Goal: Check status: Check status

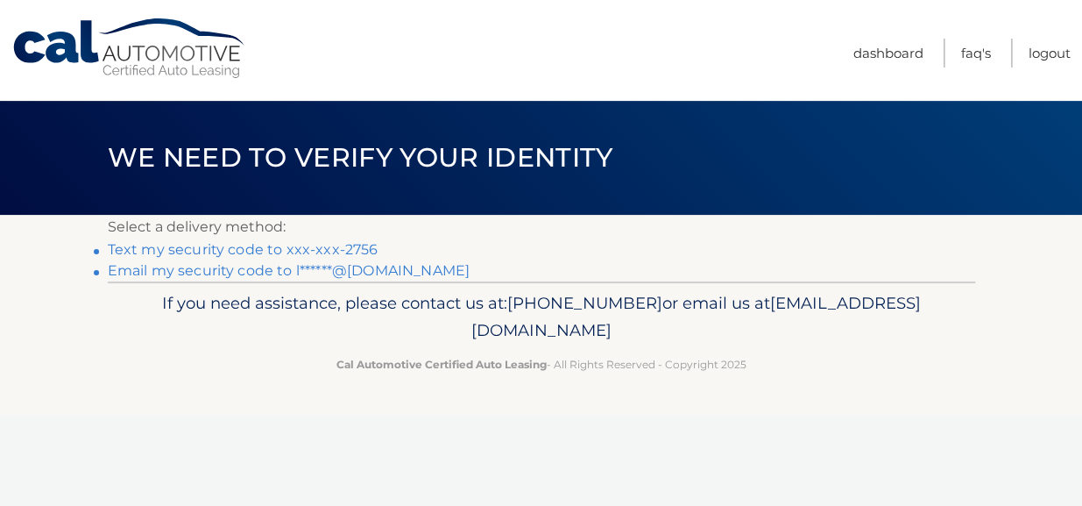
click at [197, 247] on link "Text my security code to xxx-xxx-2756" at bounding box center [243, 249] width 271 height 17
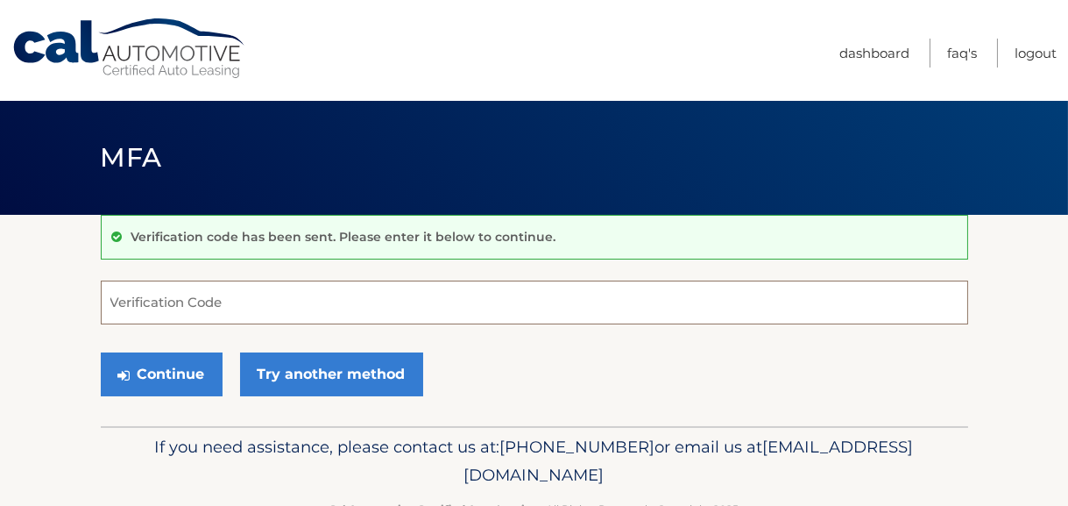
click at [181, 297] on input "Verification Code" at bounding box center [534, 302] width 867 height 44
click at [219, 285] on input "Verification Code" at bounding box center [534, 302] width 867 height 44
paste input "717841"
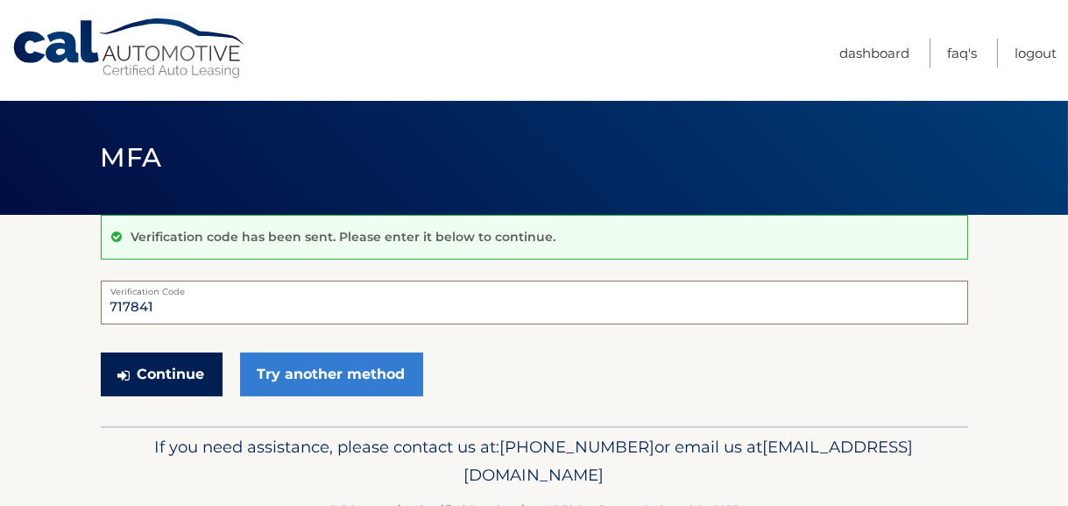
type input "717841"
click at [152, 367] on button "Continue" at bounding box center [162, 374] width 122 height 44
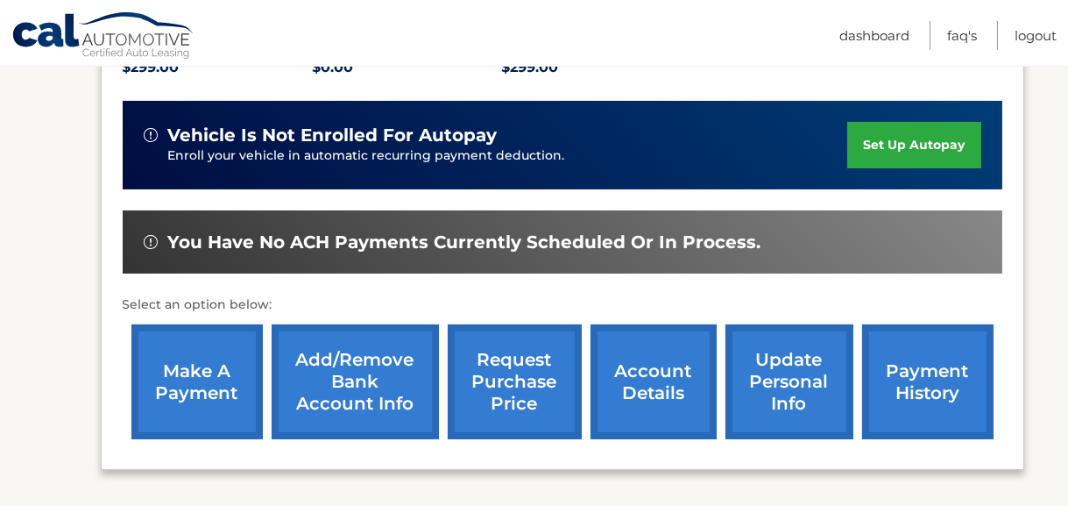
scroll to position [438, 0]
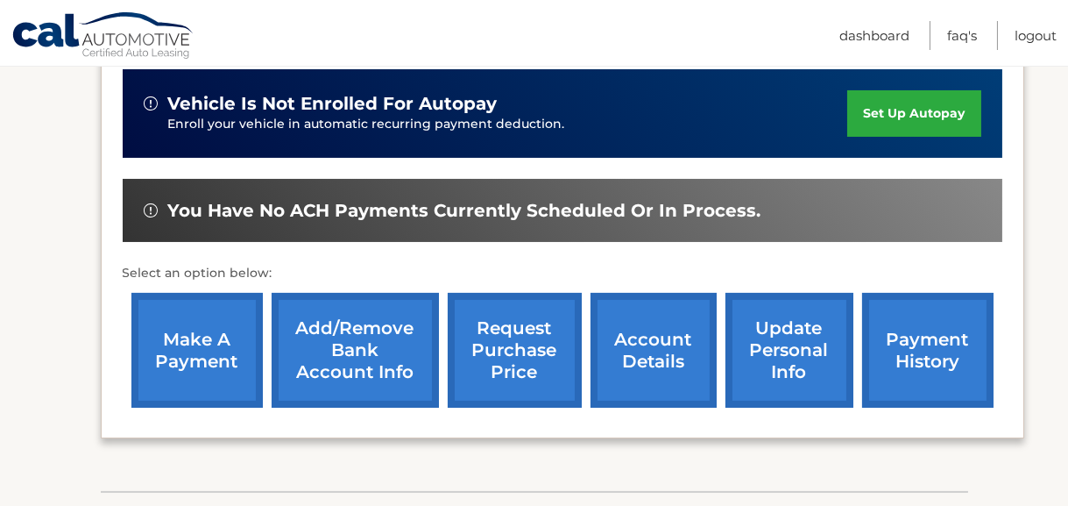
click at [906, 350] on link "payment history" at bounding box center [927, 350] width 131 height 115
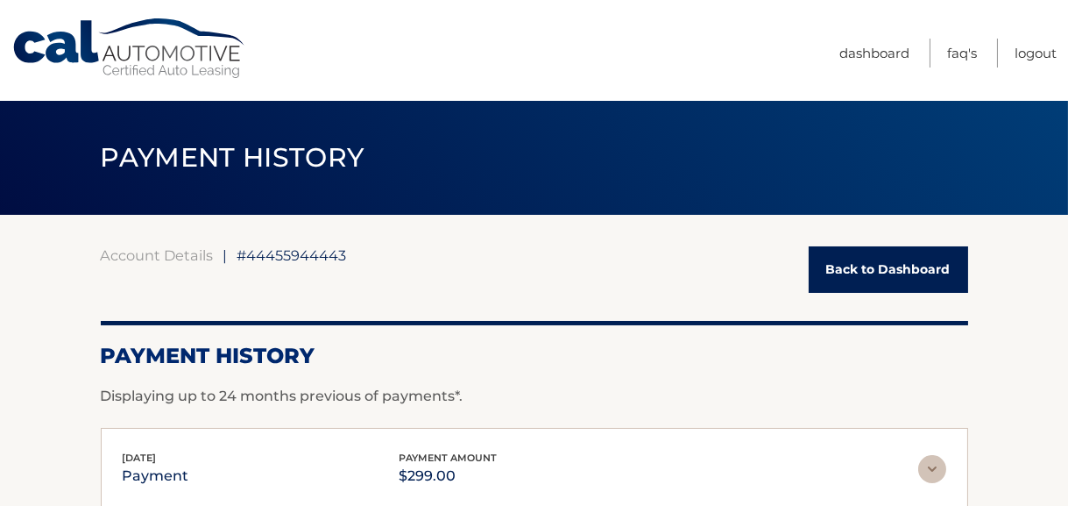
click at [920, 277] on link "Back to Dashboard" at bounding box center [888, 269] width 159 height 46
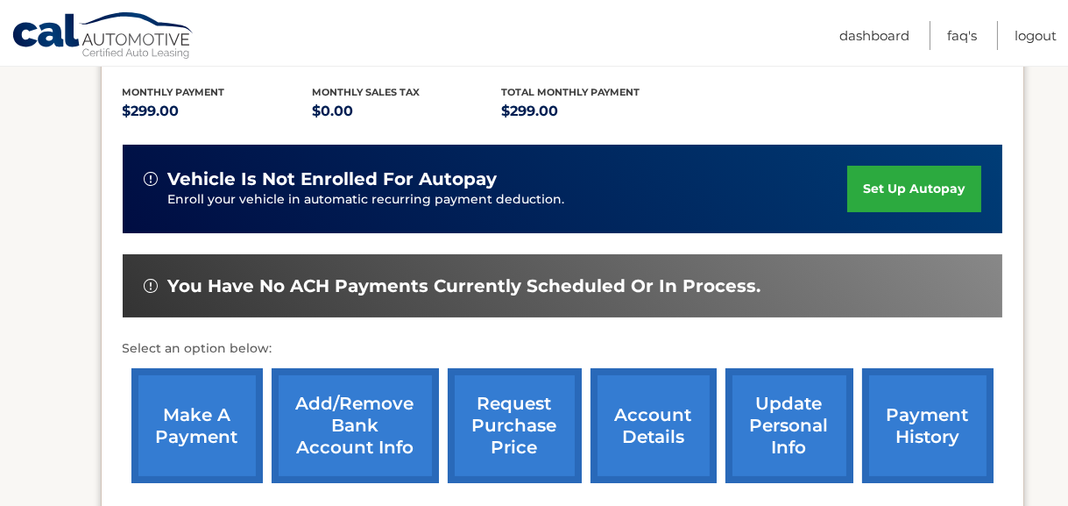
scroll to position [438, 0]
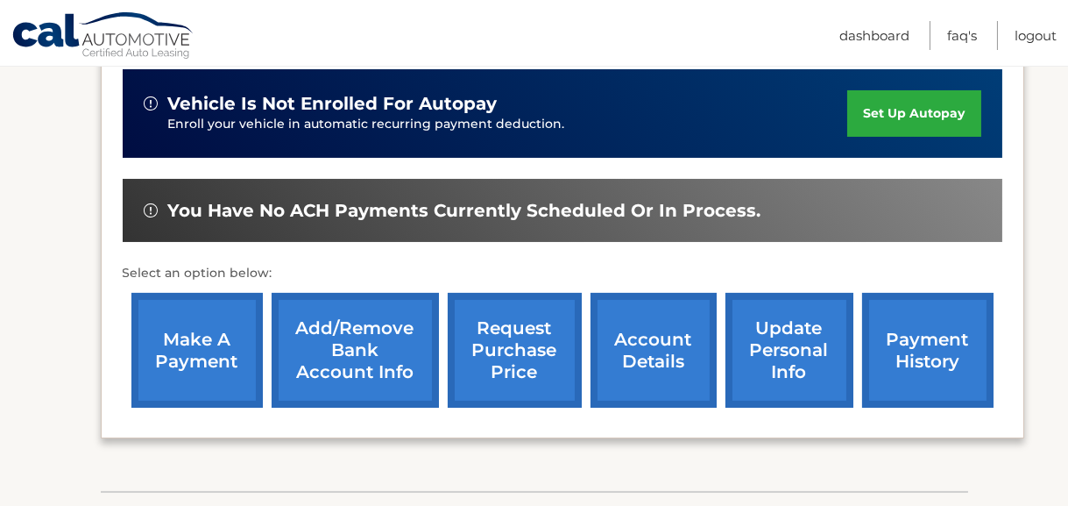
click at [940, 346] on link "payment history" at bounding box center [927, 350] width 131 height 115
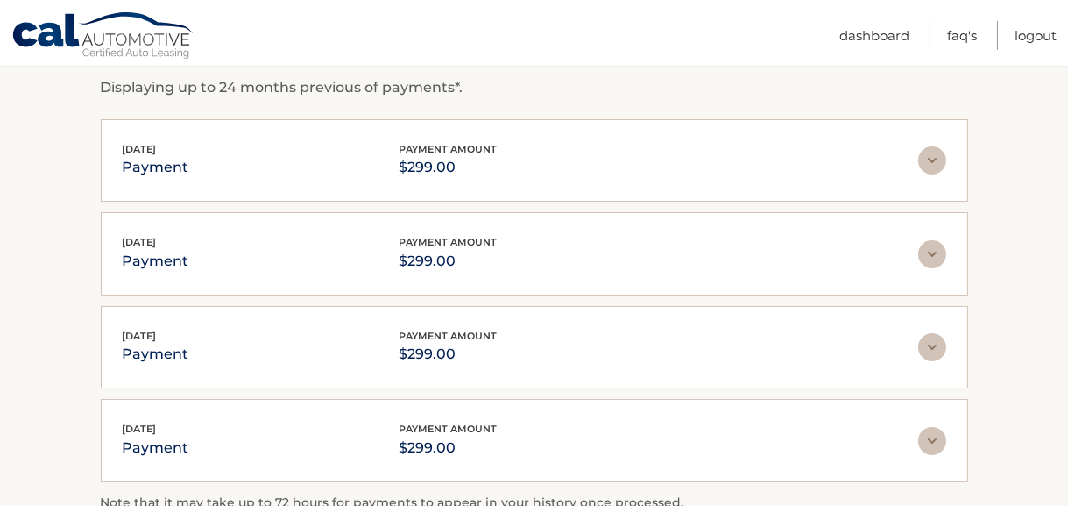
scroll to position [350, 0]
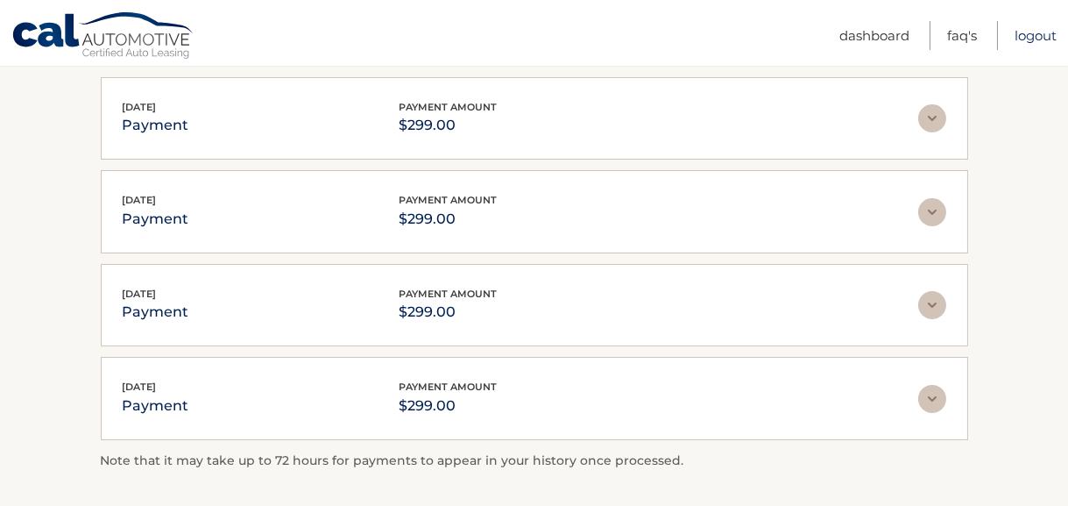
click at [1028, 38] on link "Logout" at bounding box center [1036, 35] width 42 height 29
